Goal: Navigation & Orientation: Find specific page/section

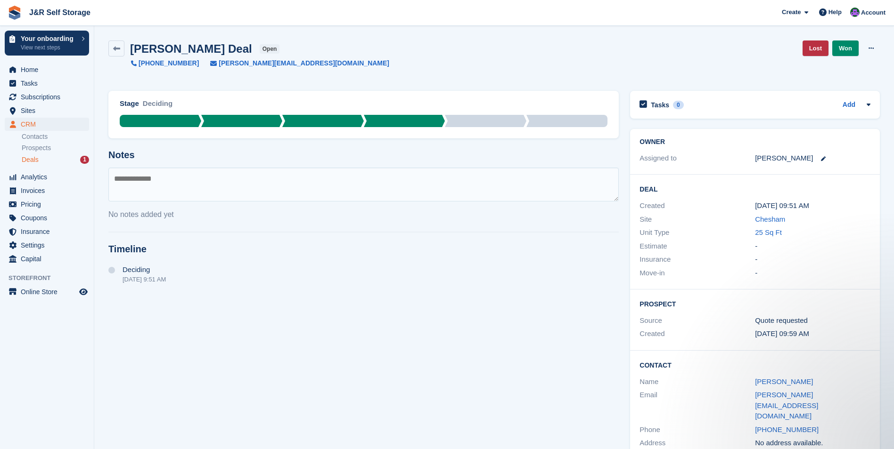
click at [32, 162] on span "Deals" at bounding box center [30, 159] width 17 height 9
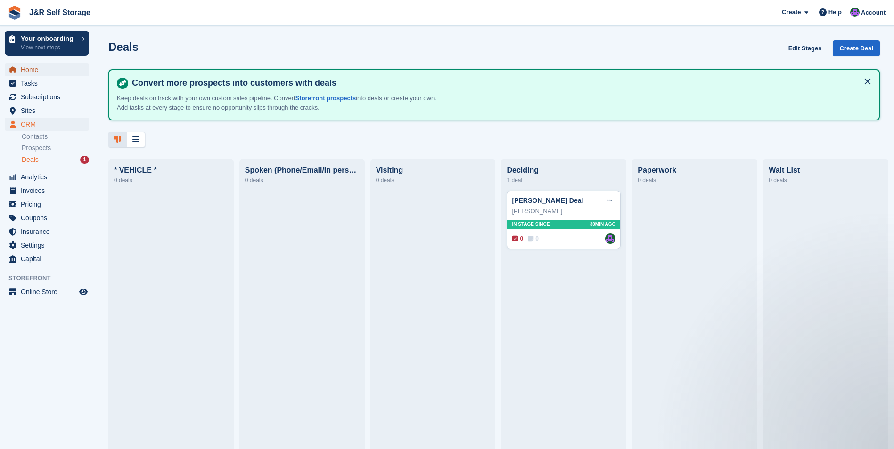
click at [48, 72] on span "Home" at bounding box center [49, 69] width 57 height 13
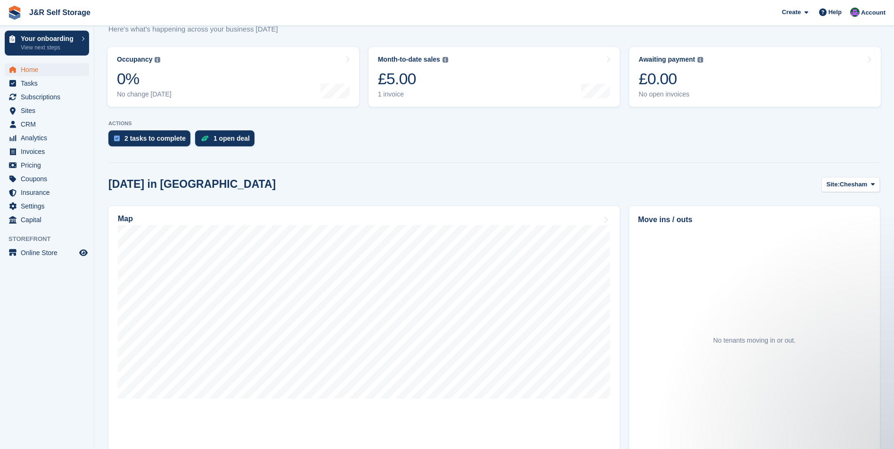
scroll to position [128, 0]
